Goal: Task Accomplishment & Management: Manage account settings

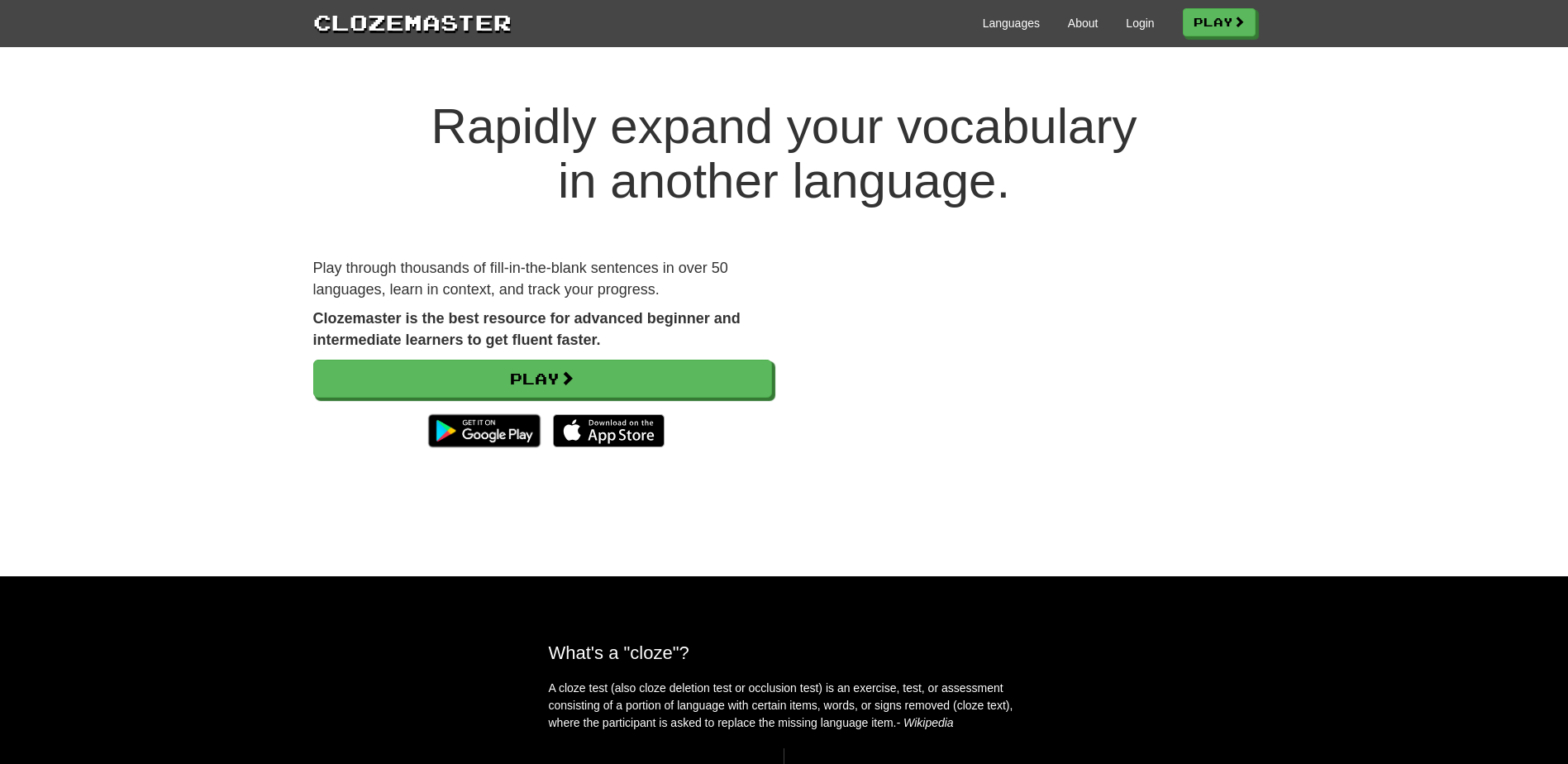
click at [1098, 82] on div "Rapidly expand your vocabulary in another language. Play through thousands of f…" at bounding box center [784, 321] width 1568 height 510
click at [1208, 33] on link "Play" at bounding box center [1219, 23] width 73 height 28
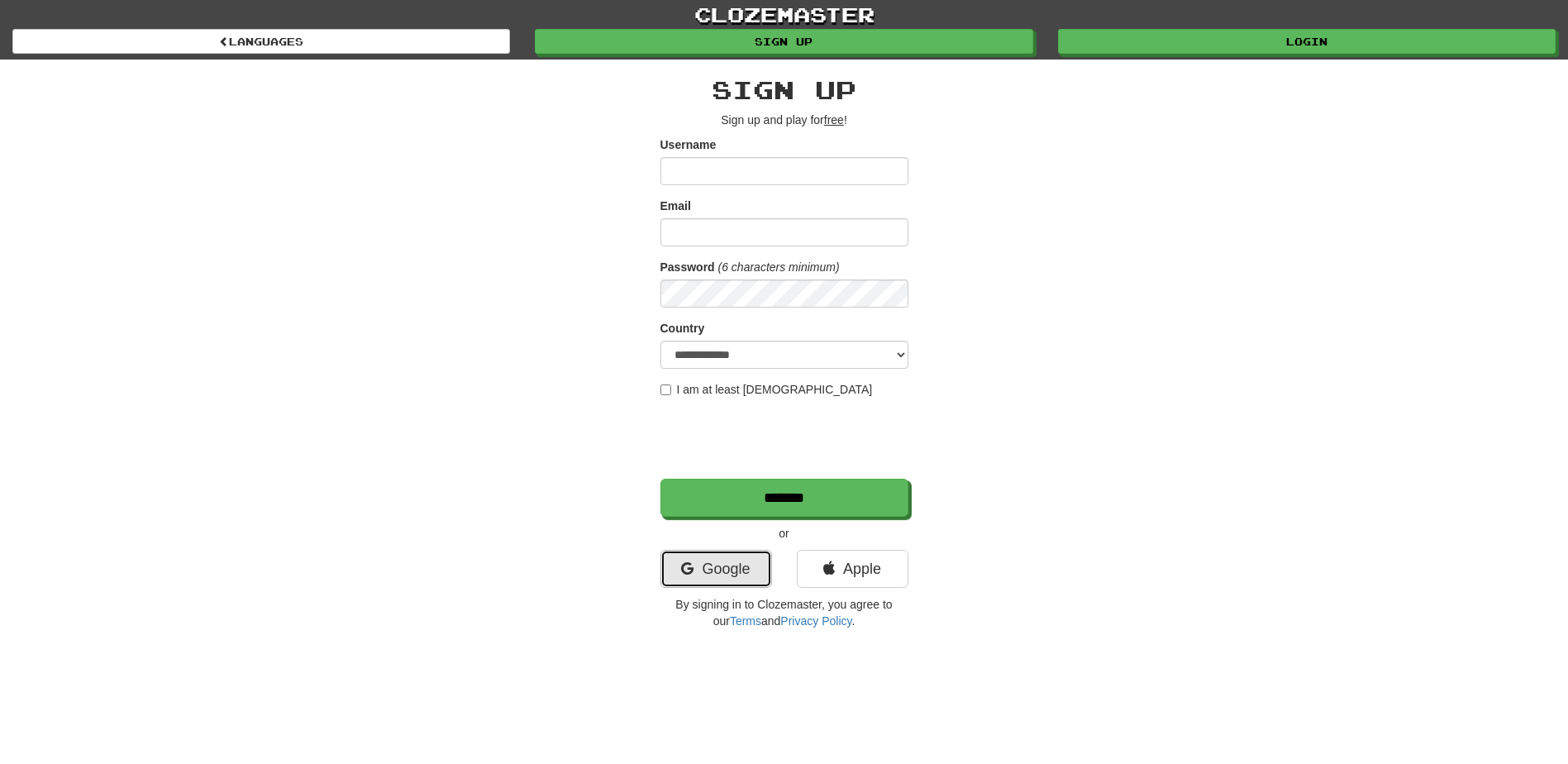
click at [730, 560] on link "Google" at bounding box center [716, 569] width 112 height 38
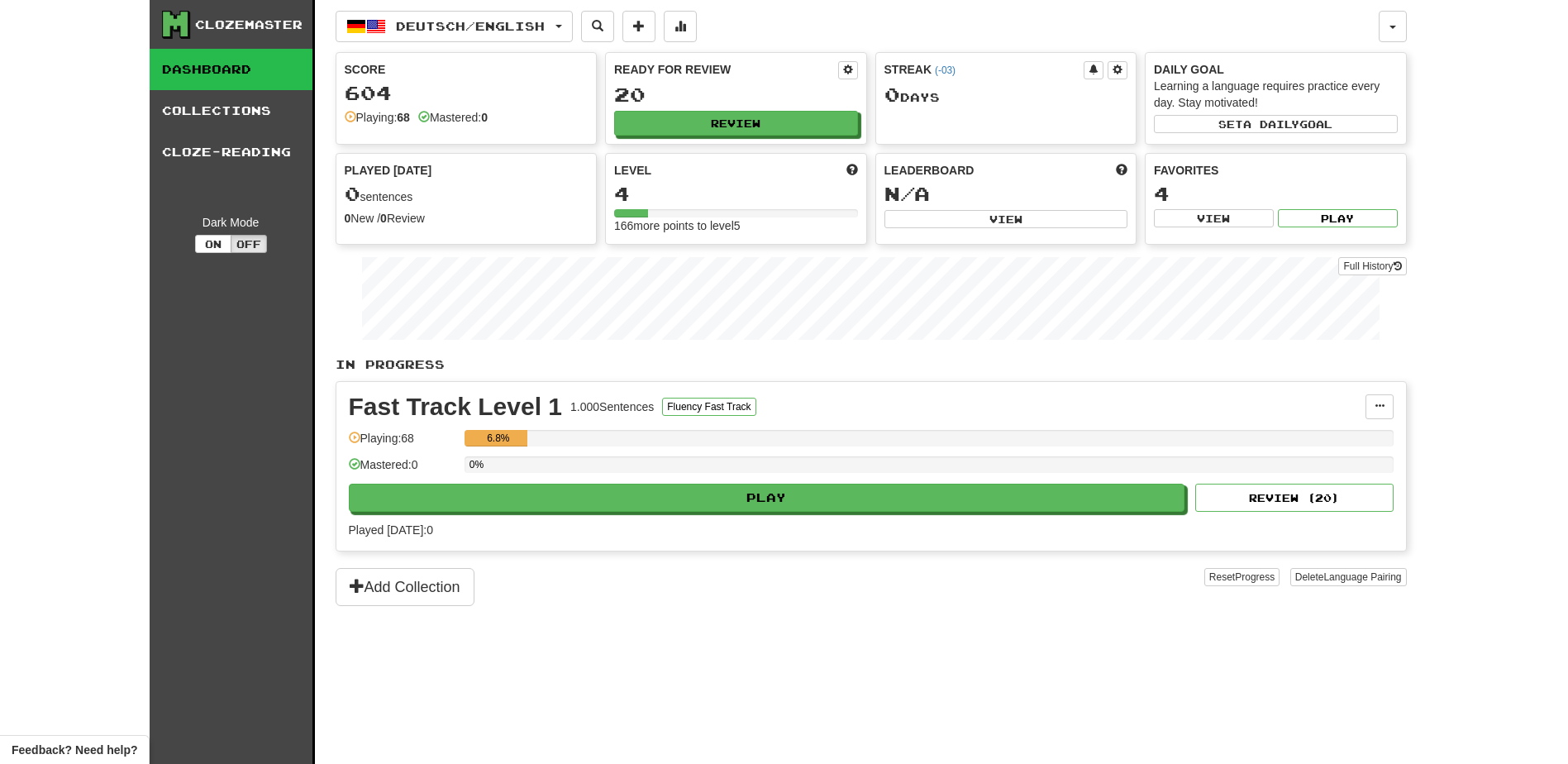
click at [322, 274] on div "Clozemaster Dashboard Collections Cloze-Reading Dark Mode On Off Dashboard Coll…" at bounding box center [784, 402] width 1244 height 805
click at [1382, 34] on button "button" at bounding box center [1392, 27] width 28 height 32
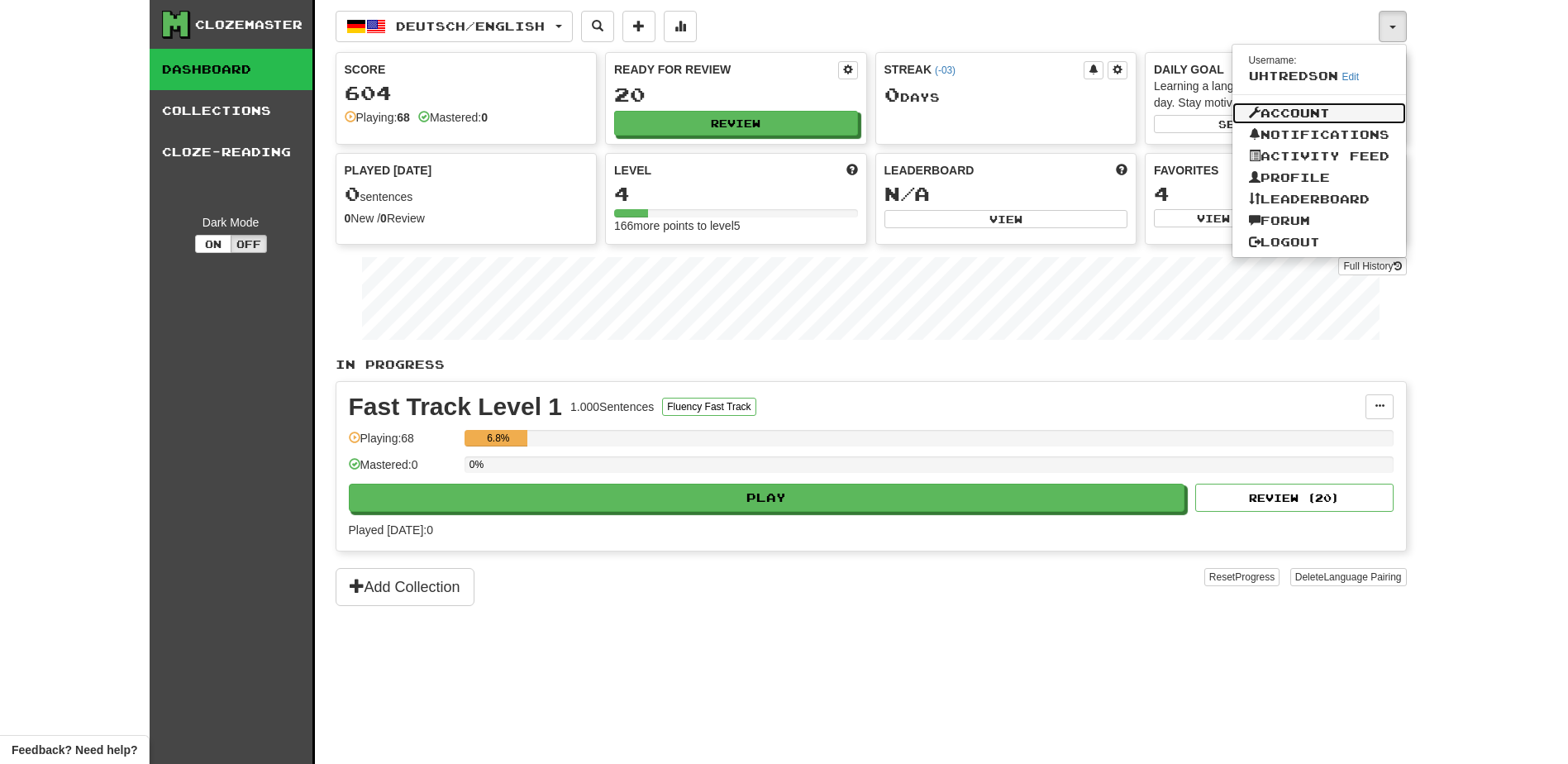
click at [1305, 111] on link "Account" at bounding box center [1319, 113] width 174 height 21
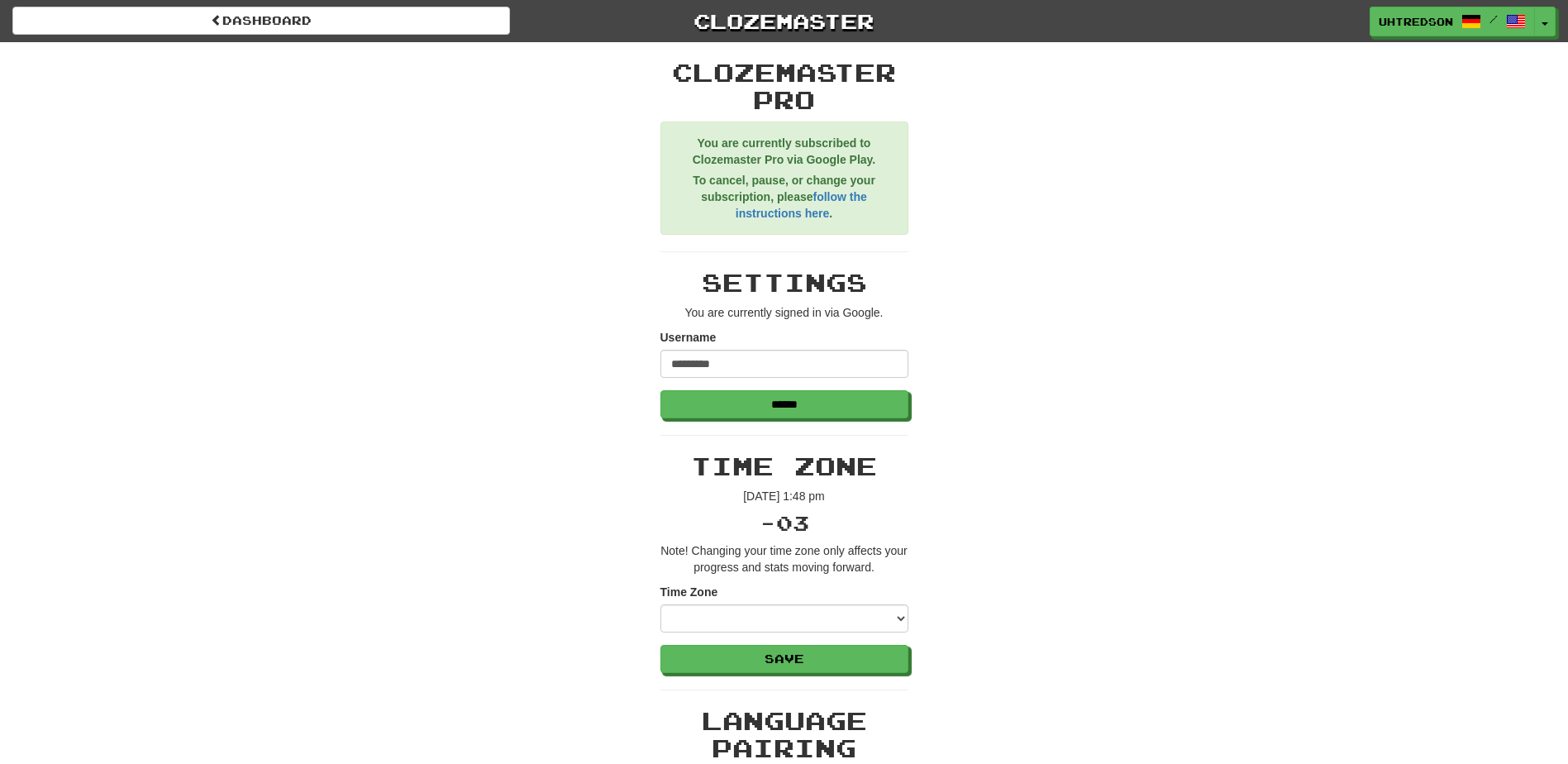
scroll to position [83, 0]
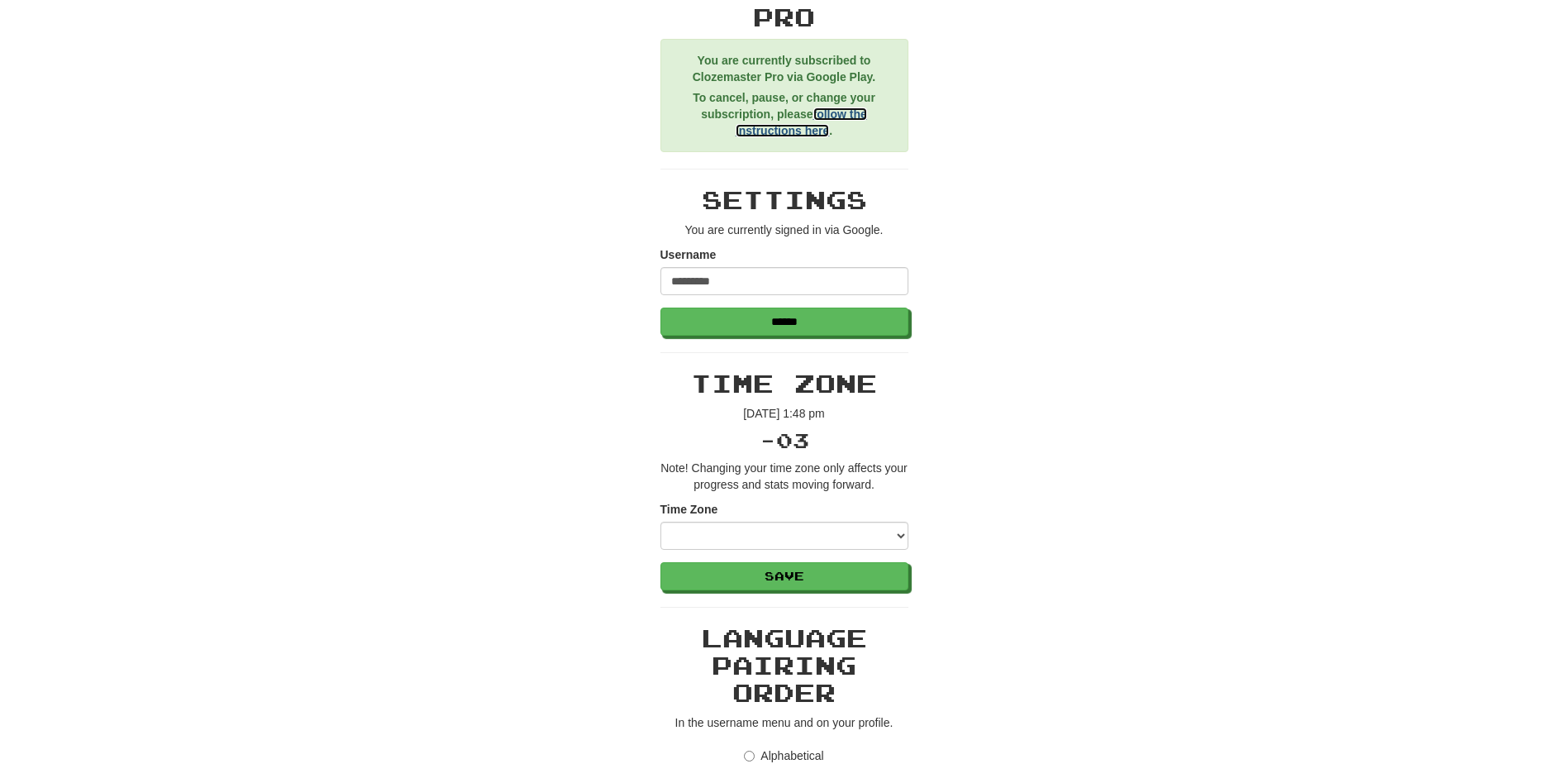
click at [857, 117] on link "follow the instructions here" at bounding box center [801, 123] width 131 height 30
